Goal: Transaction & Acquisition: Purchase product/service

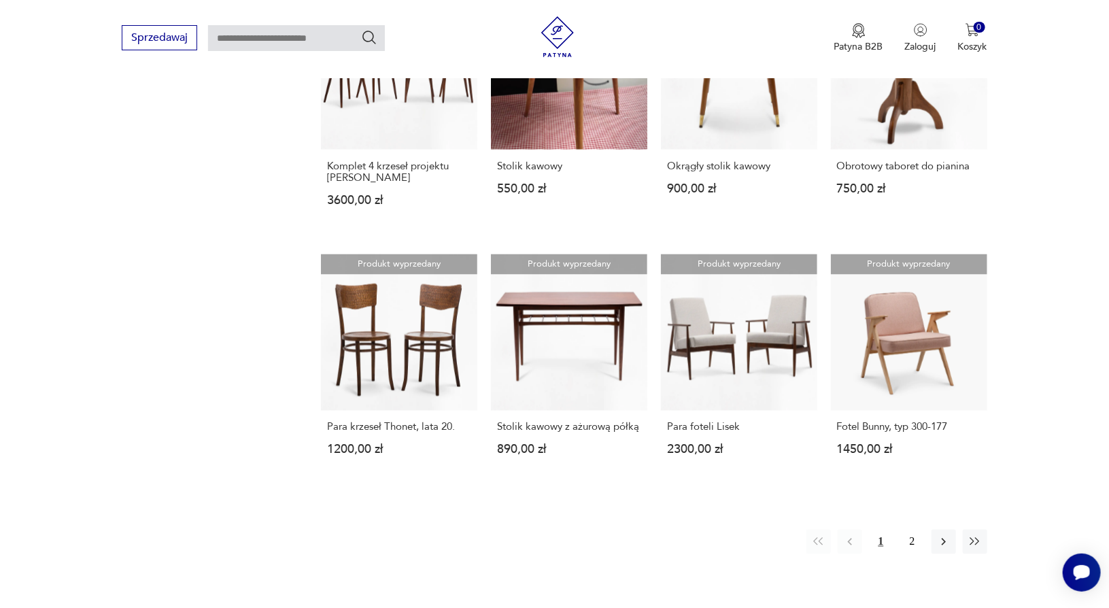
scroll to position [1096, 0]
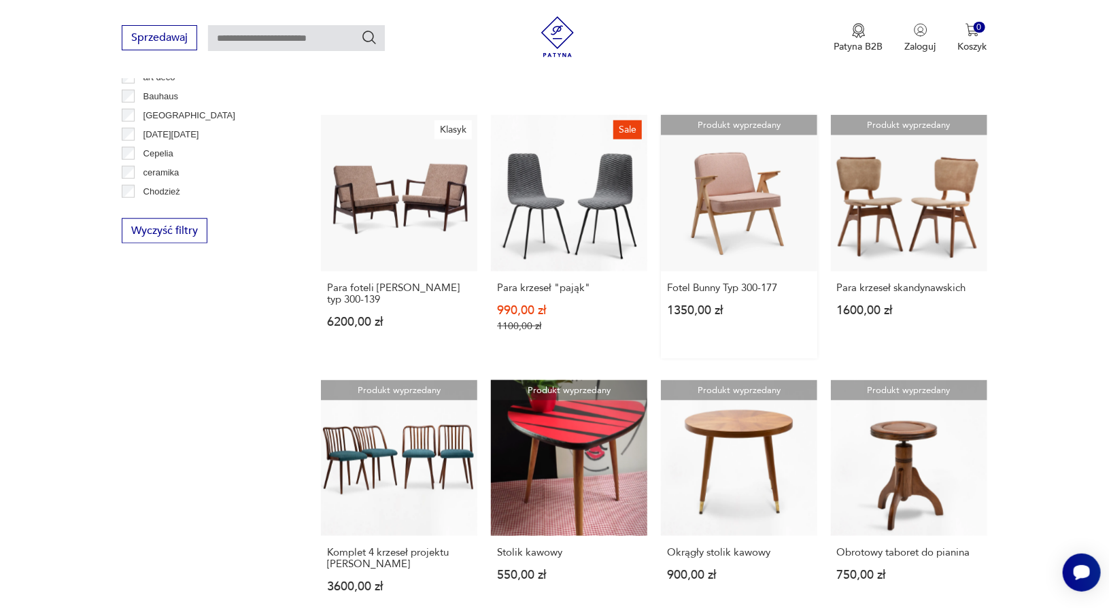
click at [737, 199] on link "Produkt wyprzedany Fotel Bunny Typ 300-177 1350,00 zł" at bounding box center [739, 237] width 156 height 244
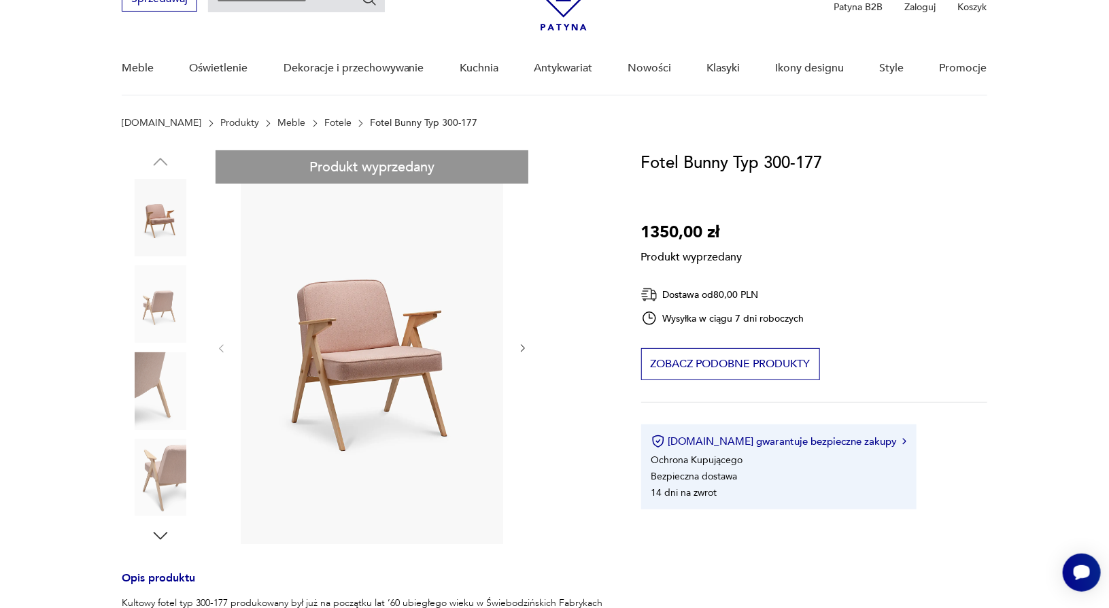
scroll to position [204, 0]
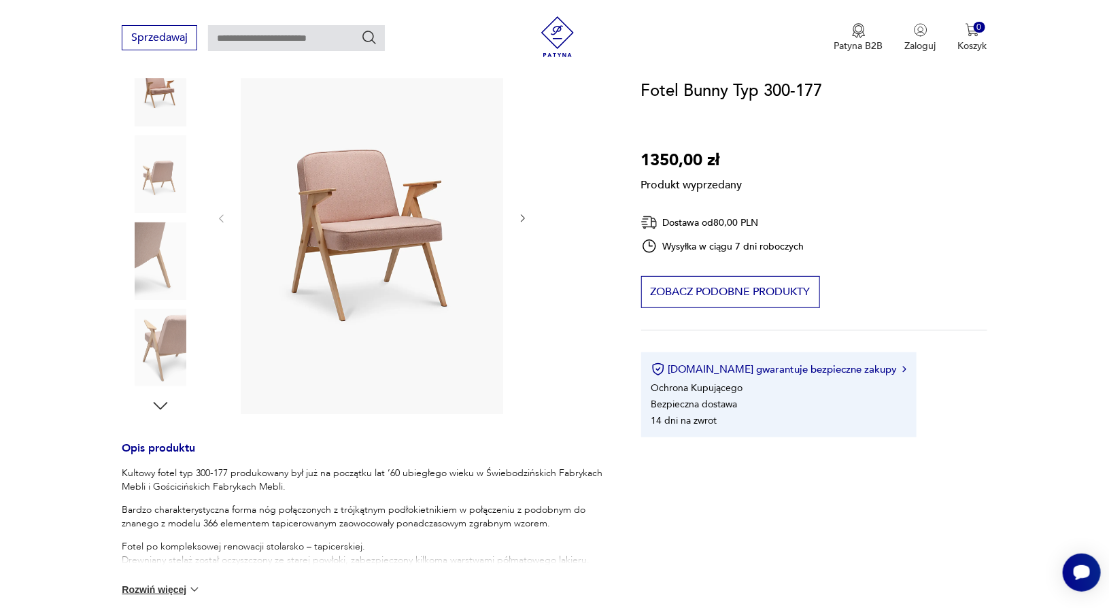
click at [386, 222] on div "Produkt wyprzedany Opis produktu Kultowy fotel typ 300-177 produkowany był już …" at bounding box center [365, 457] width 486 height 875
click at [377, 229] on div "Produkt wyprzedany Opis produktu Kultowy fotel typ 300-177 produkowany był już …" at bounding box center [365, 457] width 486 height 875
click at [146, 178] on div "Produkt wyprzedany Opis produktu Kultowy fotel typ 300-177 produkowany był już …" at bounding box center [365, 457] width 486 height 875
click at [153, 262] on div "Produkt wyprzedany Opis produktu Kultowy fotel typ 300-177 produkowany był już …" at bounding box center [365, 457] width 486 height 875
click at [149, 330] on div "Produkt wyprzedany Opis produktu Kultowy fotel typ 300-177 produkowany był już …" at bounding box center [365, 457] width 486 height 875
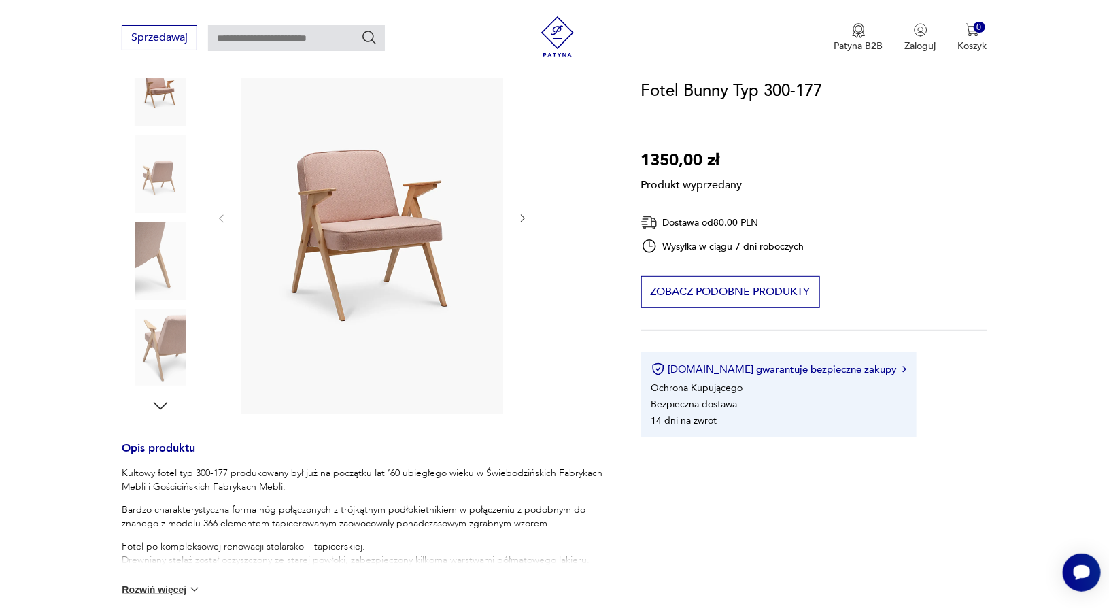
click at [156, 412] on div "Produkt wyprzedany Opis produktu Kultowy fotel typ 300-177 produkowany był już …" at bounding box center [365, 457] width 486 height 875
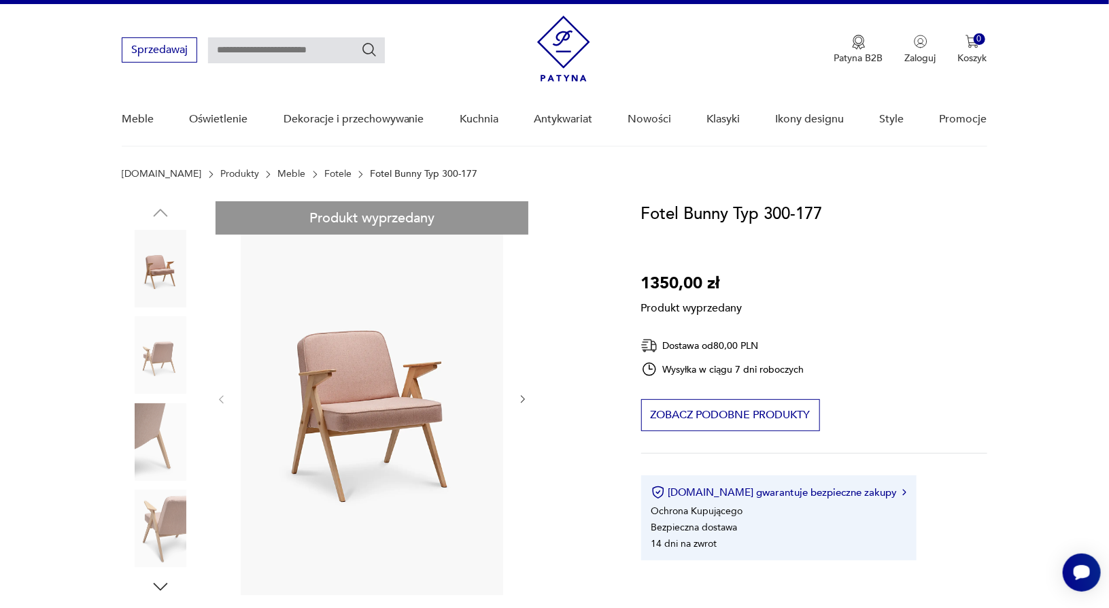
scroll to position [68, 0]
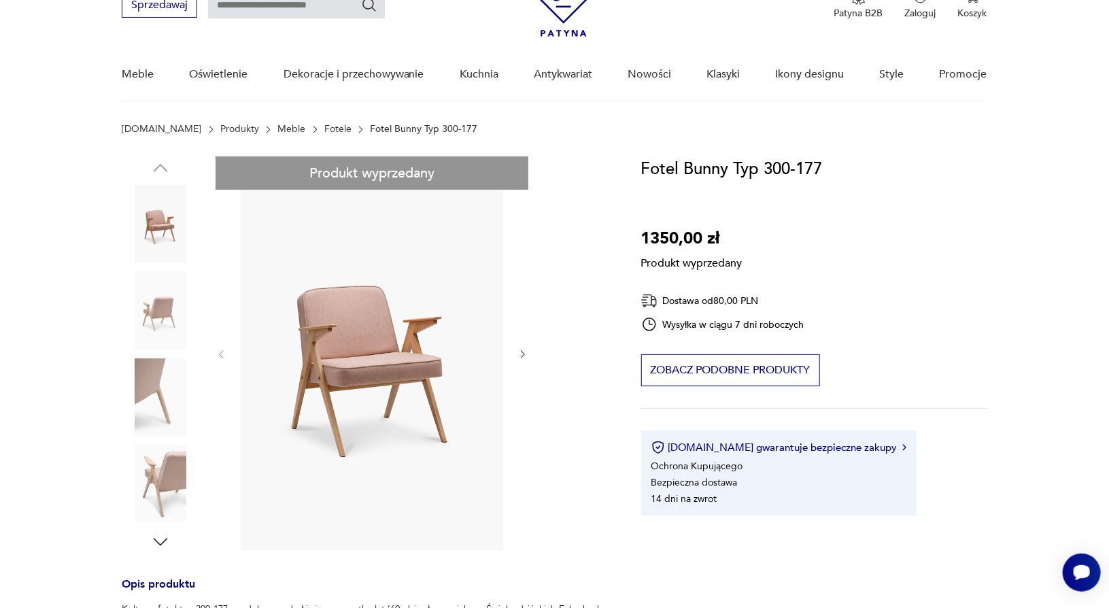
click at [347, 365] on div "Produkt wyprzedany Opis produktu Kultowy fotel typ 300-177 produkowany był już …" at bounding box center [365, 593] width 486 height 875
click at [127, 241] on div "Produkt wyprzedany Opis produktu Kultowy fotel typ 300-177 produkowany był już …" at bounding box center [365, 593] width 486 height 875
click at [163, 232] on div "Produkt wyprzedany Opis produktu Kultowy fotel typ 300-177 produkowany był już …" at bounding box center [365, 593] width 486 height 875
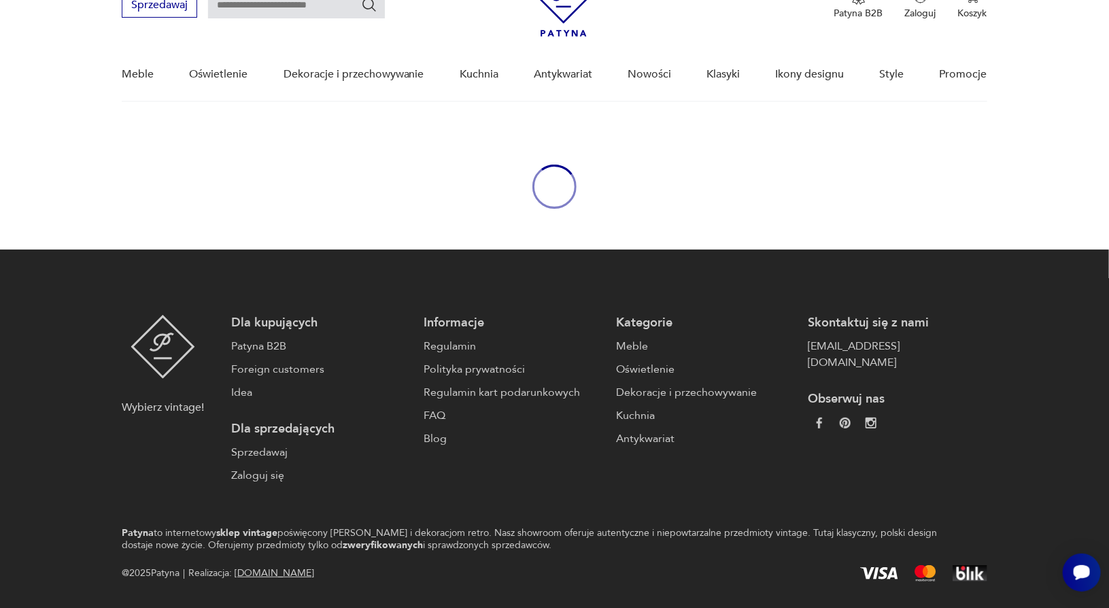
scroll to position [107, 0]
